Goal: Task Accomplishment & Management: Manage account settings

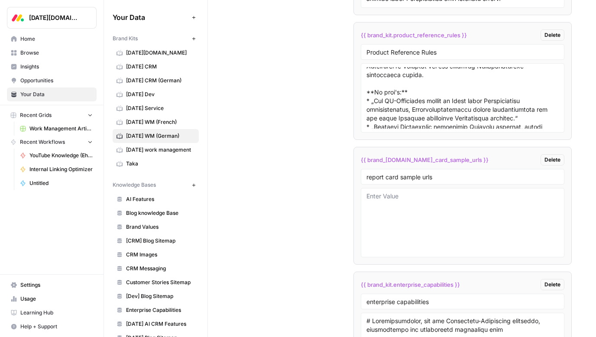
scroll to position [2171, 0]
click at [473, 31] on div "{{ brand_kit.product_reference_rules }} Delete" at bounding box center [463, 34] width 204 height 11
copy div "{{ brand_kit.product_reference_rules }} Delete"
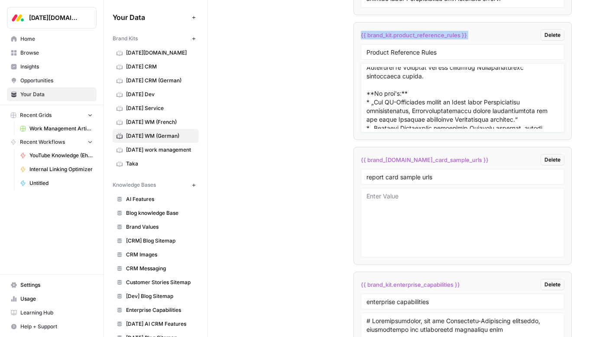
click at [392, 110] on textarea at bounding box center [463, 98] width 192 height 62
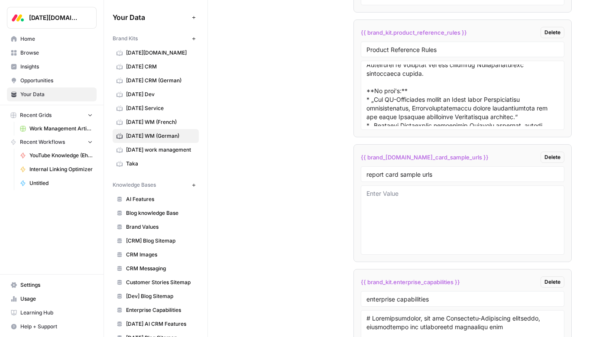
click at [475, 154] on div "{{ brand_[DOMAIN_NAME]_card_sample_urls }} Delete" at bounding box center [463, 157] width 204 height 11
copy div "{{ brand_[DOMAIN_NAME]_card_sample_urls }} Delete"
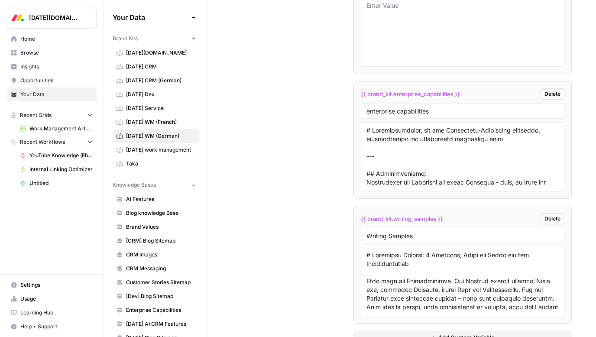
scroll to position [2654, 0]
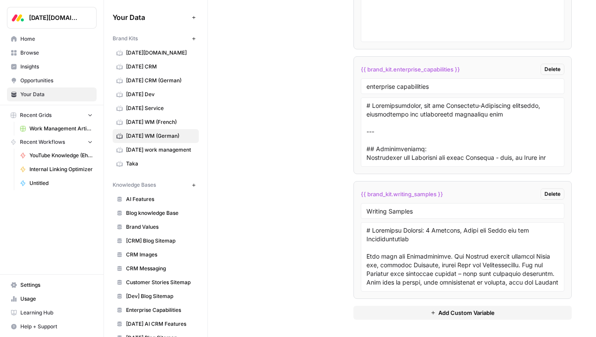
click at [468, 71] on div "{{ brand_kit.enterprise_capabilities }} Delete" at bounding box center [463, 69] width 204 height 11
copy div "{{ brand_kit.enterprise_capabilities }} Delete"
click at [384, 116] on textarea at bounding box center [463, 132] width 192 height 62
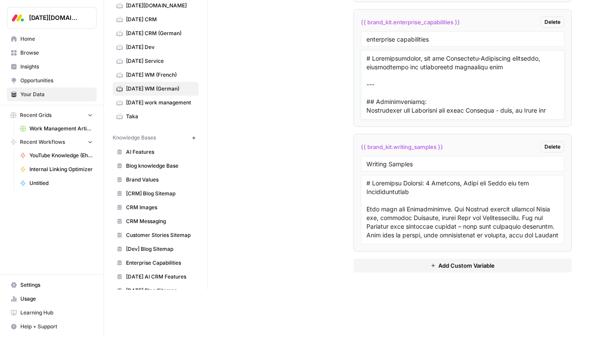
scroll to position [50, 0]
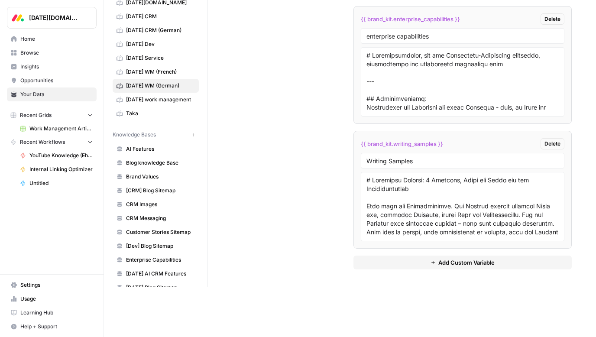
click at [458, 143] on div "{{ brand_kit.writing_samples }} Delete" at bounding box center [463, 143] width 204 height 11
copy div "{{ brand_kit.writing_samples }} Delete"
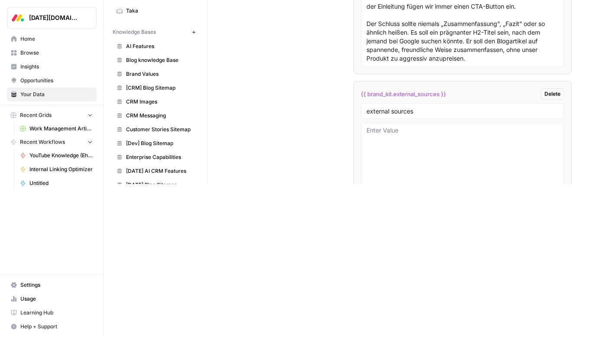
scroll to position [1818, 0]
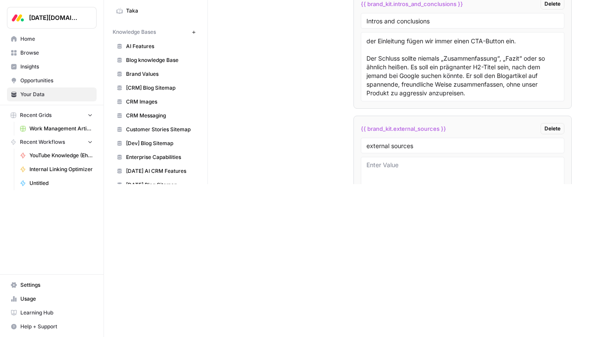
click at [452, 123] on div "{{ brand_kit.external_sources }} Delete" at bounding box center [463, 128] width 204 height 11
copy div "{{ brand_kit.external_sources }} Delete"
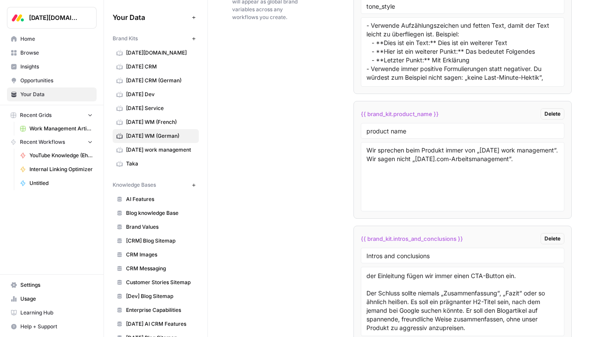
scroll to position [1574, 0]
